Goal: Task Accomplishment & Management: Manage account settings

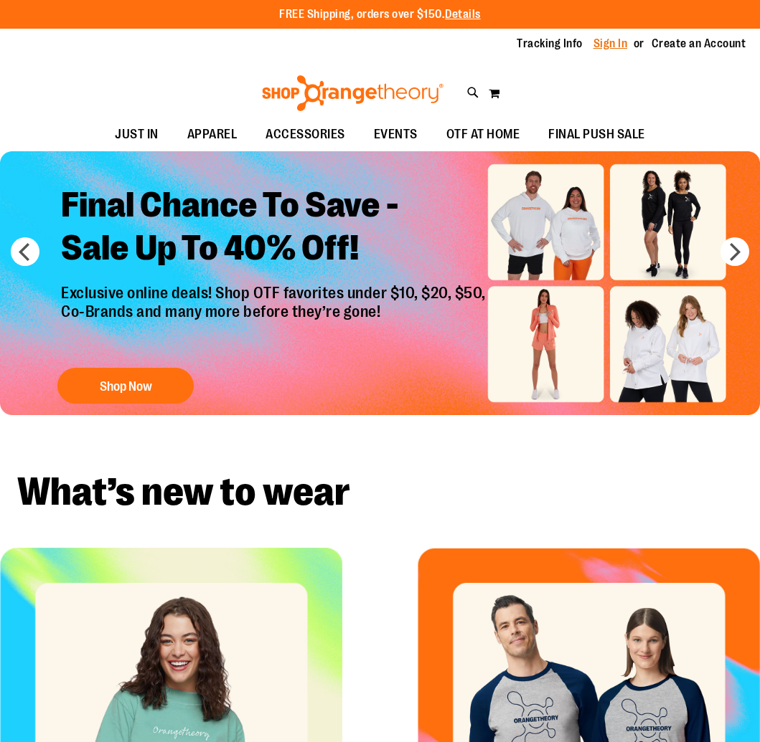
click at [610, 42] on link "Sign In" at bounding box center [610, 44] width 34 height 16
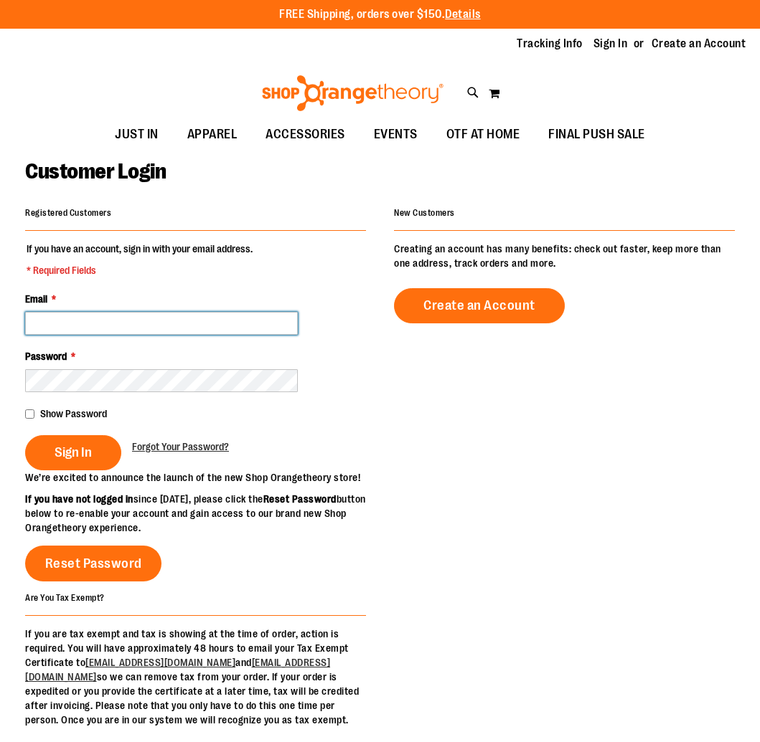
click at [131, 324] on input "Email *" at bounding box center [161, 323] width 273 height 23
